Goal: Find specific page/section: Find specific page/section

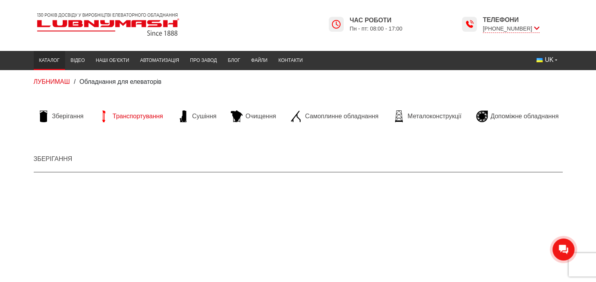
click at [145, 117] on span "Транспортування" at bounding box center [138, 116] width 51 height 9
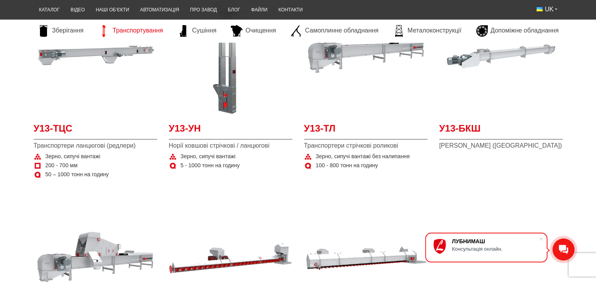
scroll to position [157, 0]
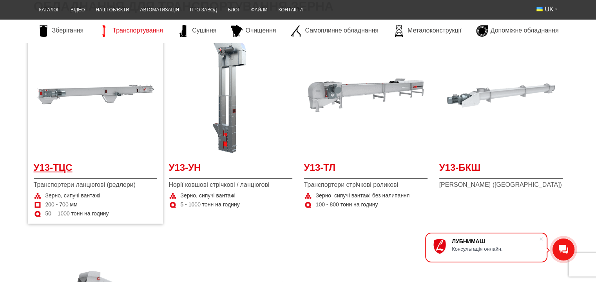
click at [59, 165] on span "У13-ТЦС" at bounding box center [95, 170] width 123 height 18
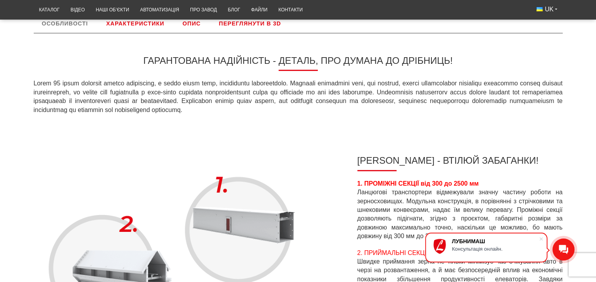
scroll to position [157, 0]
